Goal: Navigation & Orientation: Find specific page/section

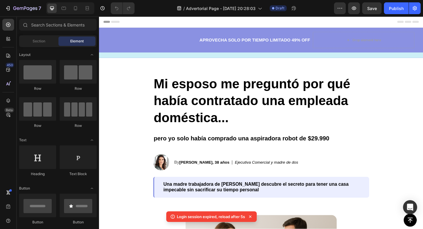
click at [252, 215] on icon at bounding box center [250, 216] width 2 height 2
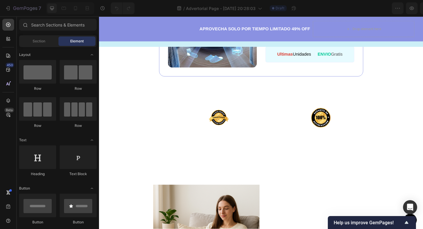
scroll to position [1258, 0]
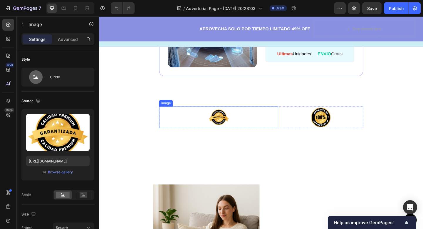
click at [223, 130] on img at bounding box center [230, 126] width 24 height 24
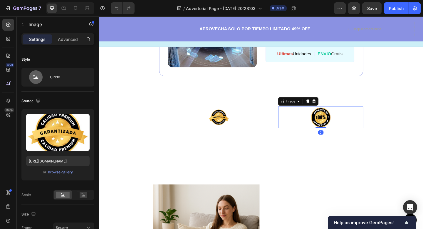
click at [325, 132] on div at bounding box center [340, 126] width 93 height 24
click at [231, 129] on img at bounding box center [230, 126] width 24 height 24
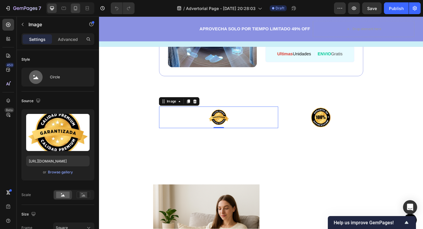
click at [73, 7] on icon at bounding box center [76, 8] width 6 height 6
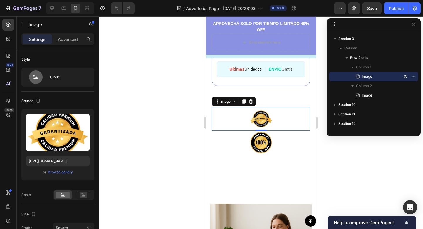
scroll to position [1331, 0]
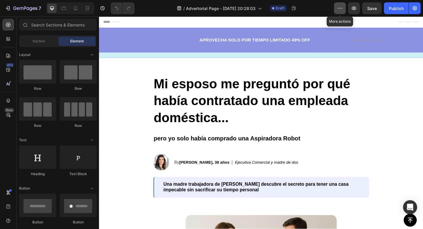
click at [340, 11] on icon "button" at bounding box center [340, 8] width 6 height 6
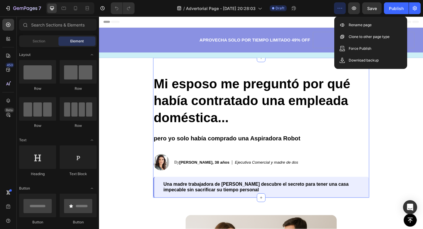
click at [324, 67] on div "Mi esposo me preguntó por qué había contratado una empleada doméstica... pero y…" at bounding box center [275, 137] width 235 height 152
